Goal: Find specific page/section: Find specific page/section

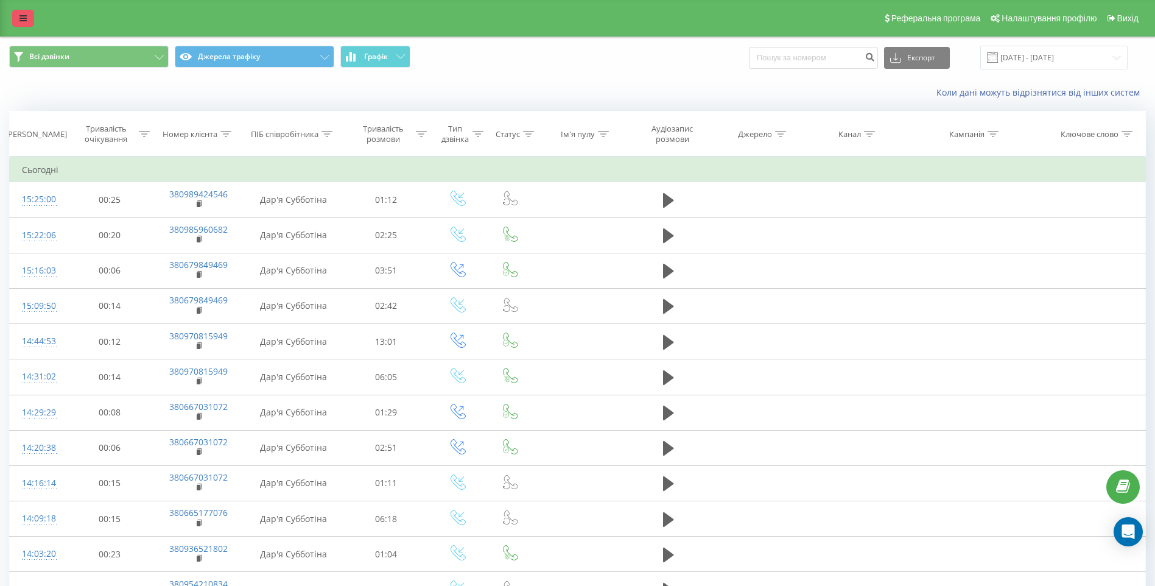
click at [19, 21] on link at bounding box center [23, 18] width 22 height 17
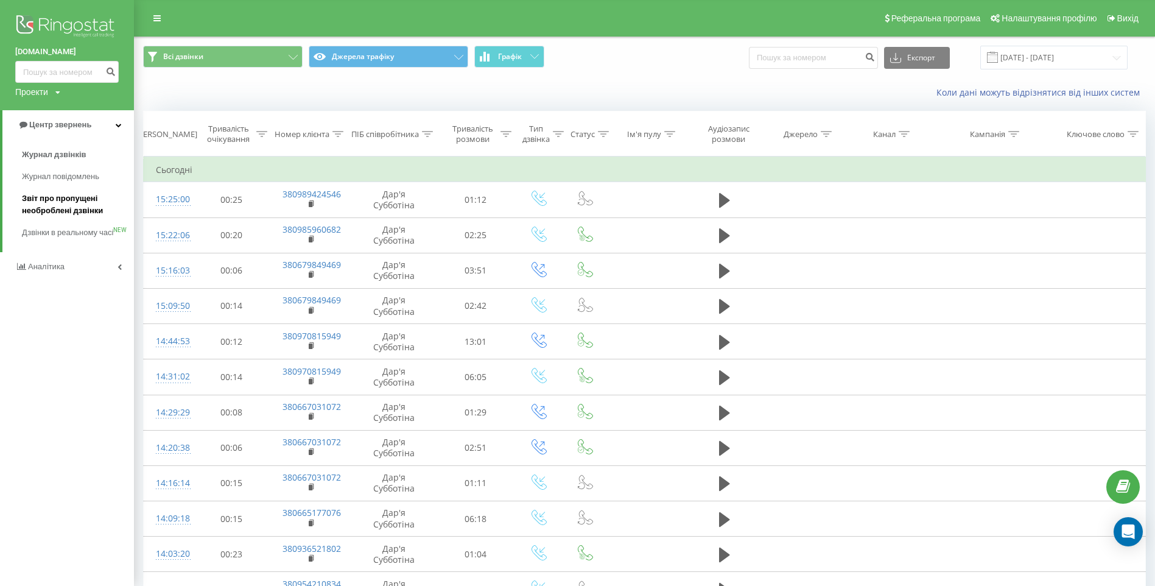
click at [57, 211] on span "Звіт про пропущені необроблені дзвінки" at bounding box center [75, 204] width 106 height 24
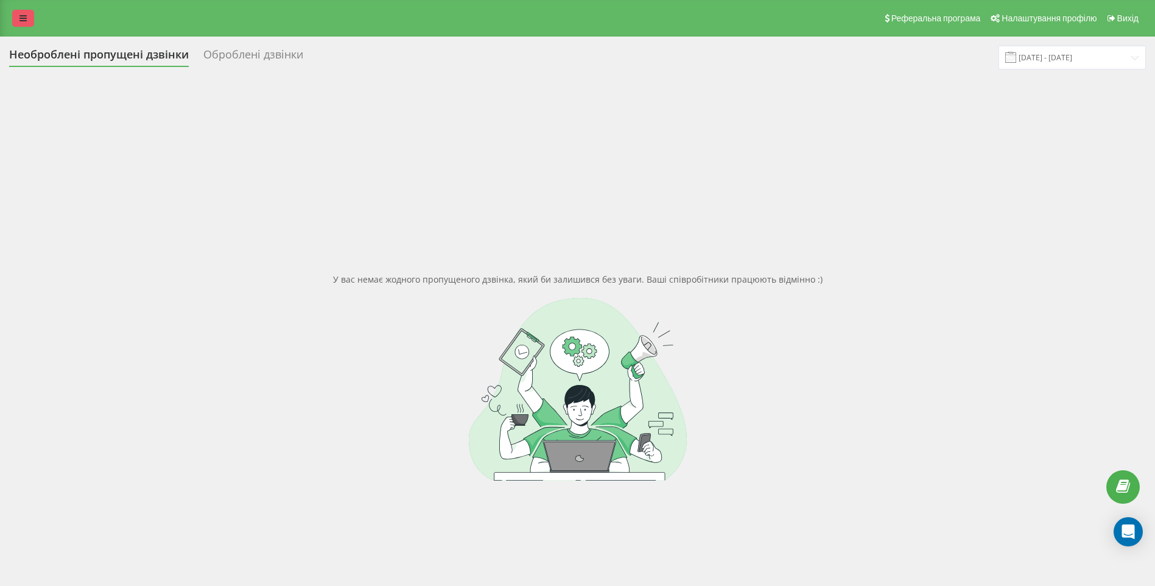
click at [19, 13] on link at bounding box center [23, 18] width 22 height 17
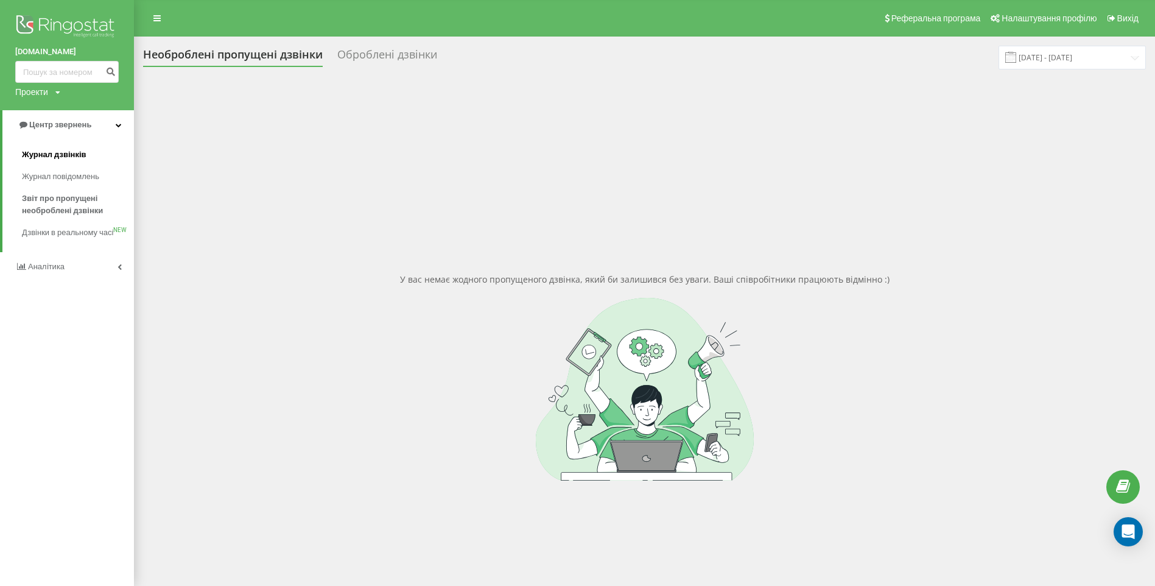
click at [47, 156] on span "Журнал дзвінків" at bounding box center [54, 155] width 65 height 12
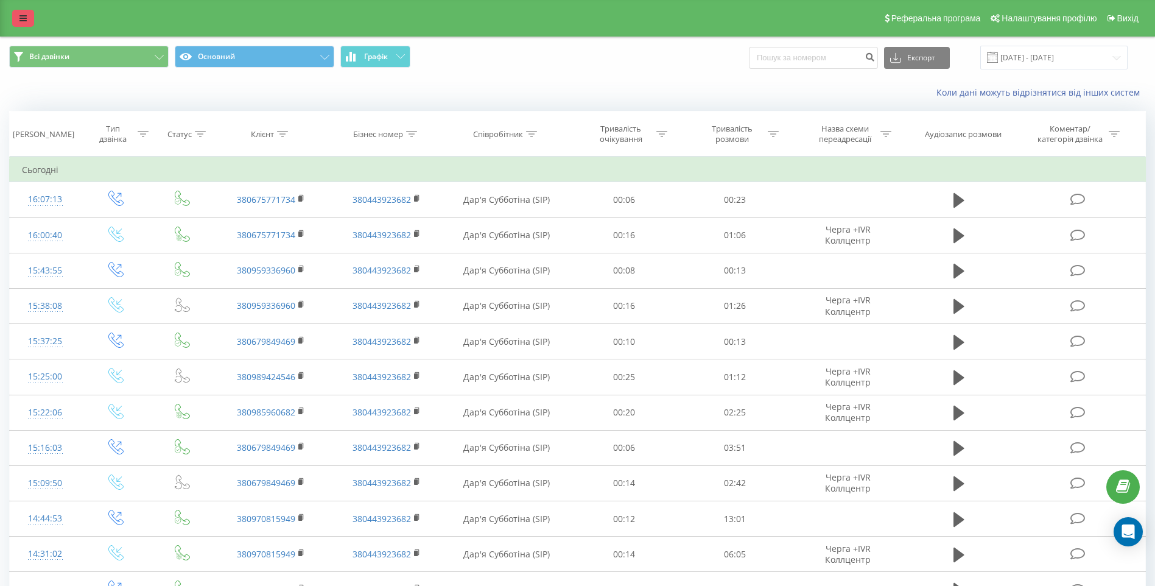
click at [24, 18] on icon at bounding box center [22, 18] width 7 height 9
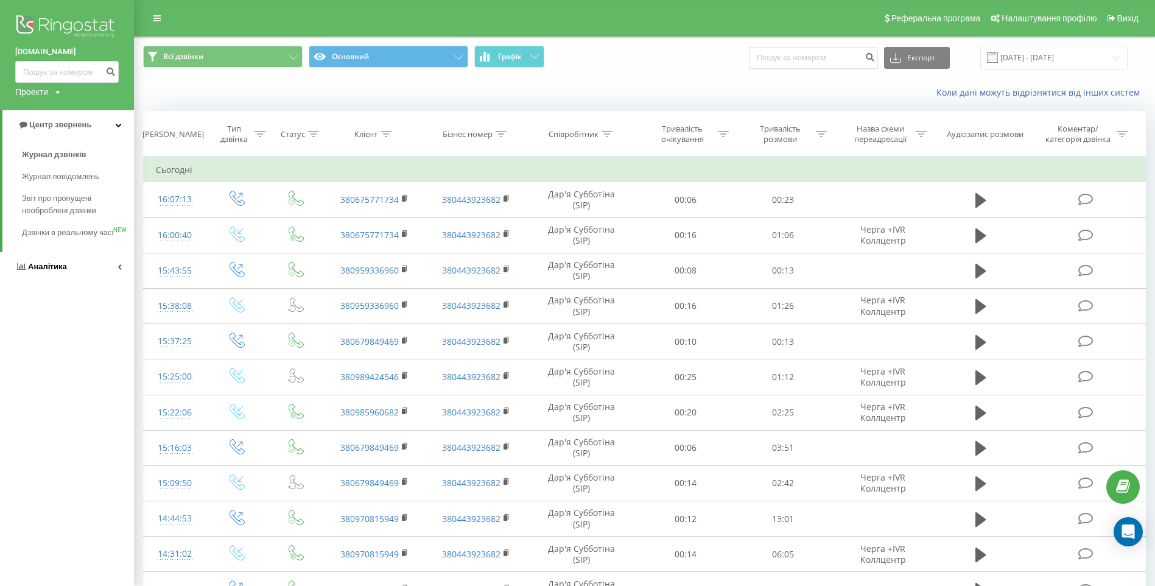
click at [44, 271] on span "Аналiтика" at bounding box center [47, 266] width 39 height 9
click at [118, 155] on icon at bounding box center [119, 154] width 6 height 6
click at [118, 155] on icon at bounding box center [119, 154] width 4 height 6
click at [49, 153] on span "Аналiтика" at bounding box center [49, 153] width 39 height 9
click at [54, 154] on span "Аналiтика" at bounding box center [47, 153] width 39 height 9
